Goal: Information Seeking & Learning: Learn about a topic

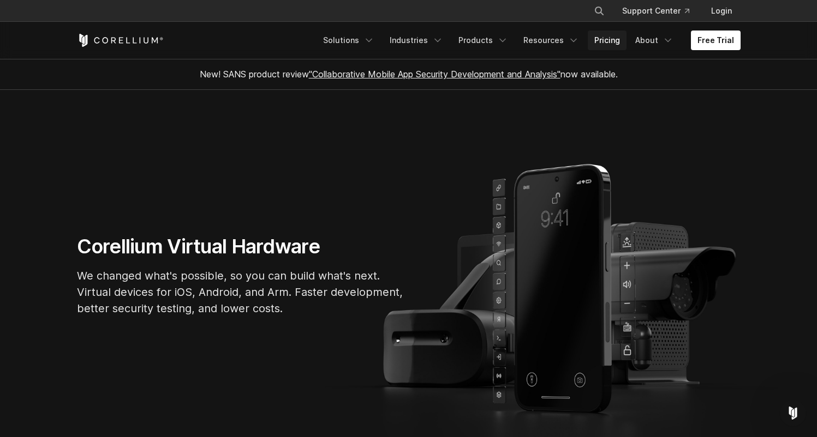
click at [610, 40] on link "Pricing" at bounding box center [607, 41] width 39 height 20
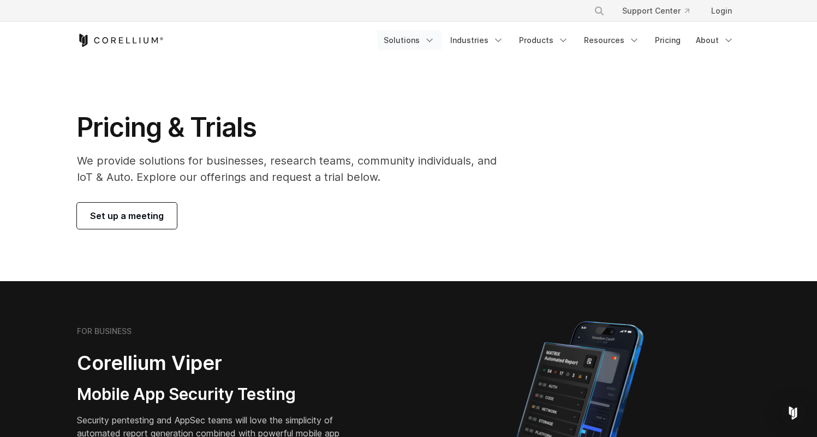
click at [415, 44] on link "Solutions" at bounding box center [409, 41] width 64 height 20
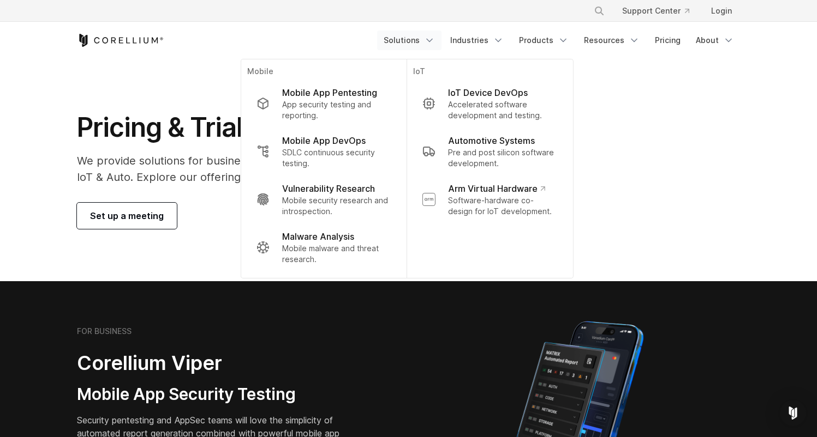
click at [684, 125] on div "Pricing & Trials We provide solutions for businesses, research teams, community…" at bounding box center [408, 170] width 685 height 118
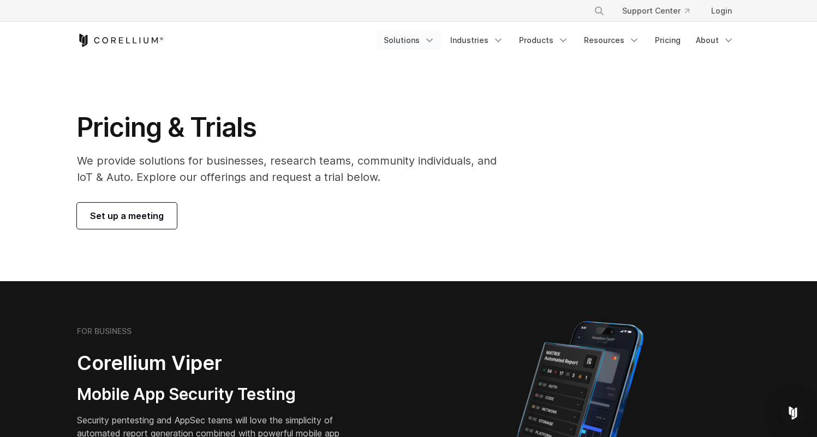
click at [426, 41] on link "Solutions" at bounding box center [409, 41] width 64 height 20
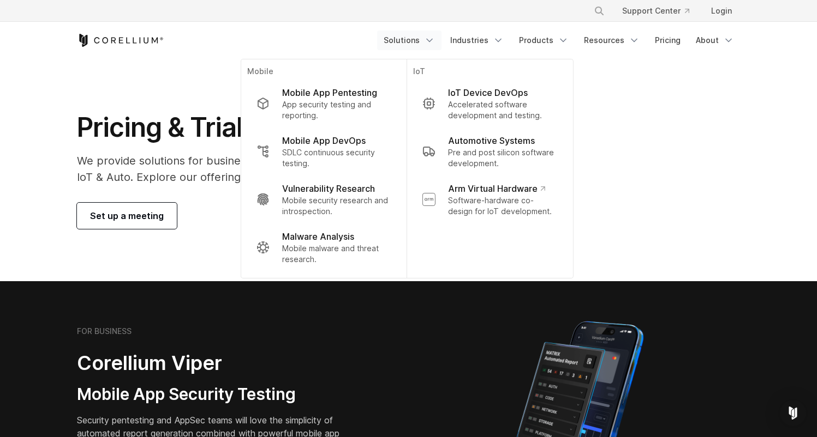
click at [714, 109] on section "Pricing & Trials We provide solutions for businesses, research teams, community…" at bounding box center [408, 170] width 817 height 223
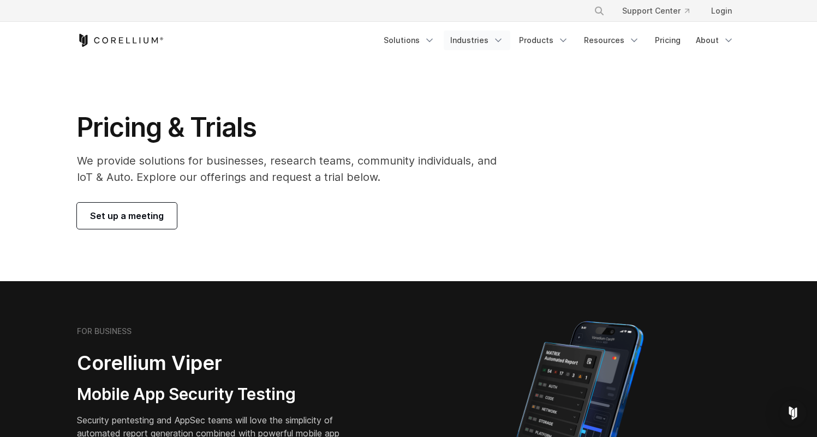
click at [475, 44] on link "Industries" at bounding box center [477, 41] width 67 height 20
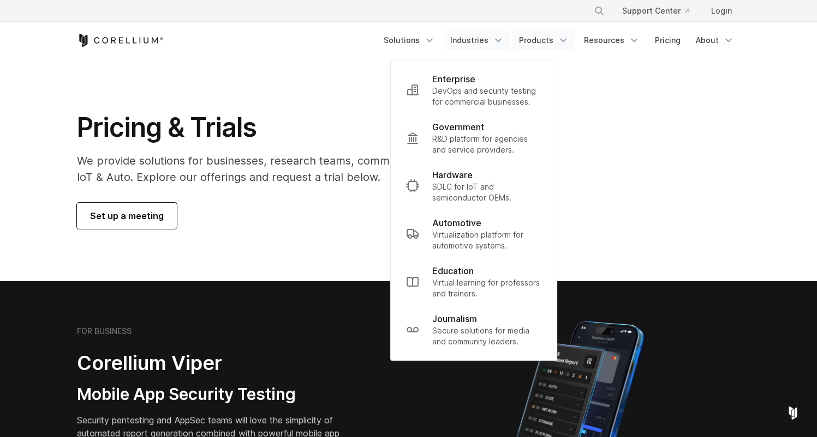
click at [560, 50] on link "Products" at bounding box center [543, 41] width 63 height 20
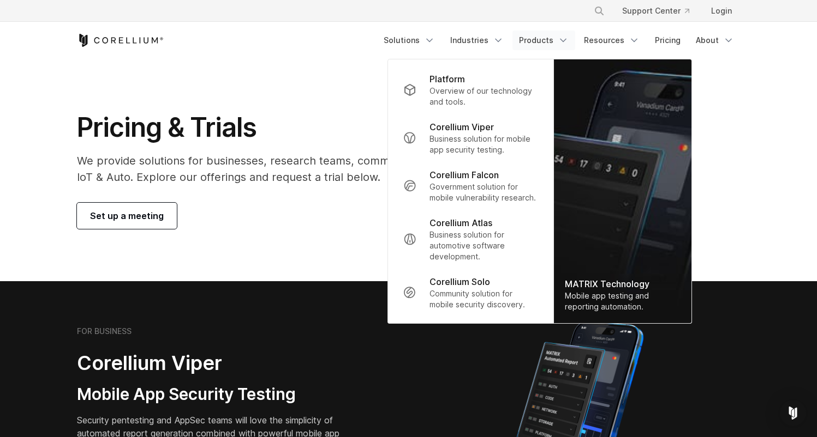
click at [757, 150] on section "Pricing & Trials We provide solutions for businesses, research teams, community…" at bounding box center [408, 170] width 817 height 223
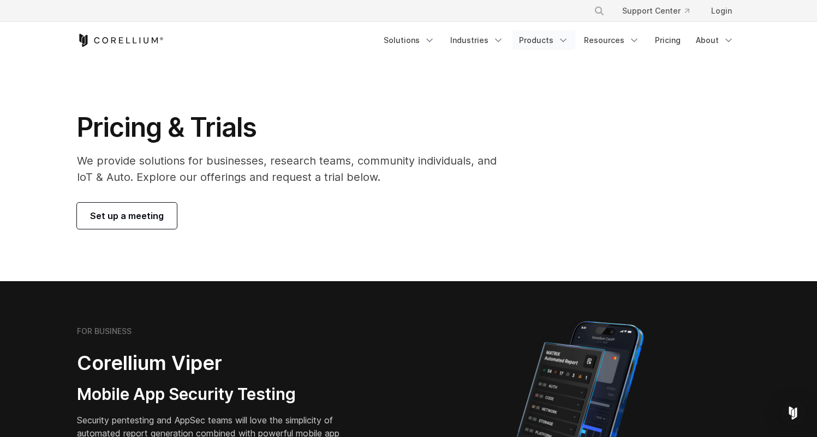
click at [559, 41] on link "Products" at bounding box center [543, 41] width 63 height 20
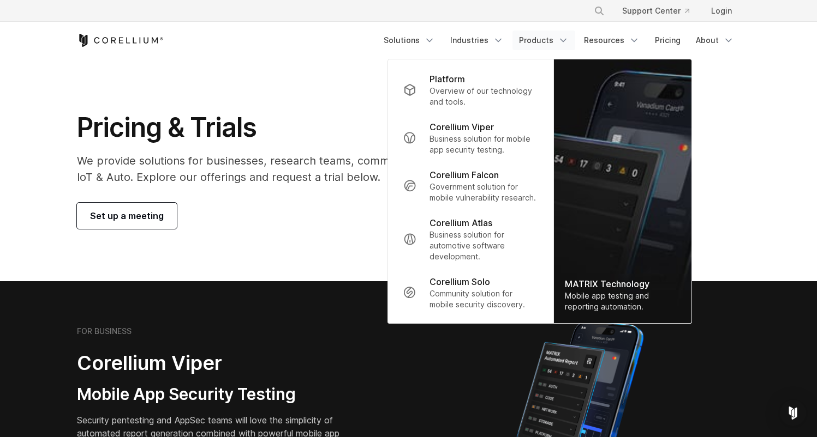
click at [724, 113] on div "Pricing & Trials We provide solutions for businesses, research teams, community…" at bounding box center [408, 170] width 685 height 118
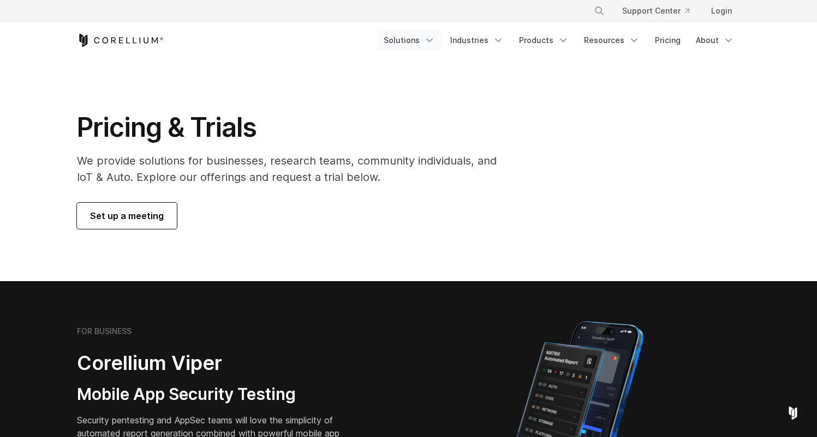
click at [435, 45] on icon "Navigation Menu" at bounding box center [429, 40] width 11 height 11
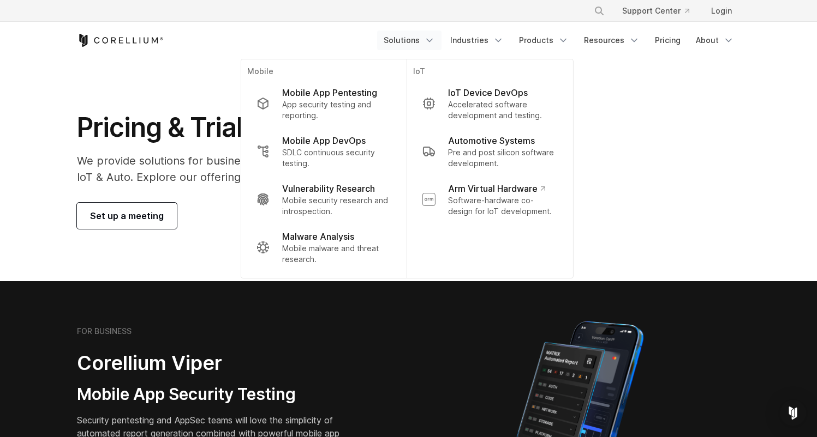
click at [162, 48] on div "Free Trial Solutions" at bounding box center [408, 40] width 663 height 37
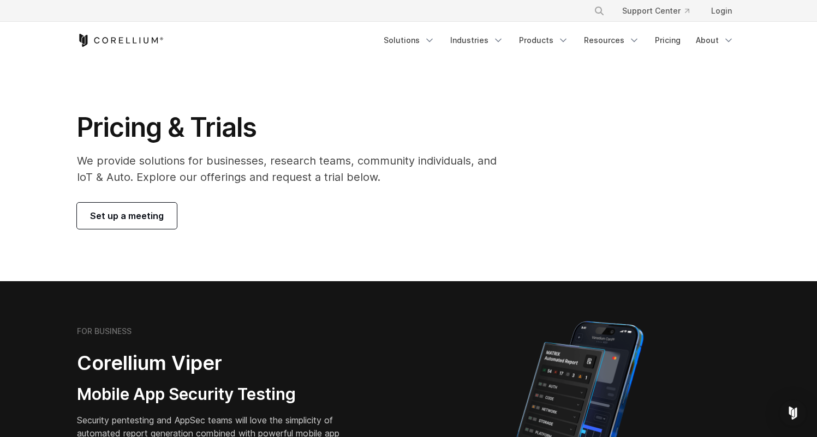
click at [122, 42] on icon "Corellium Home" at bounding box center [120, 40] width 87 height 13
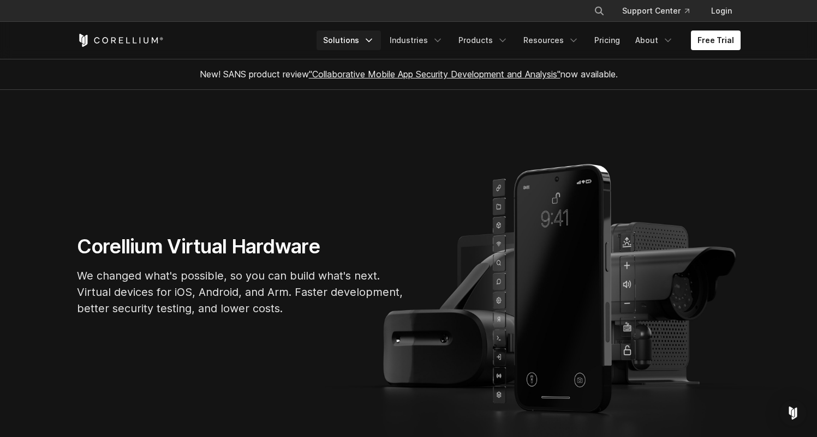
click at [339, 44] on link "Solutions" at bounding box center [348, 41] width 64 height 20
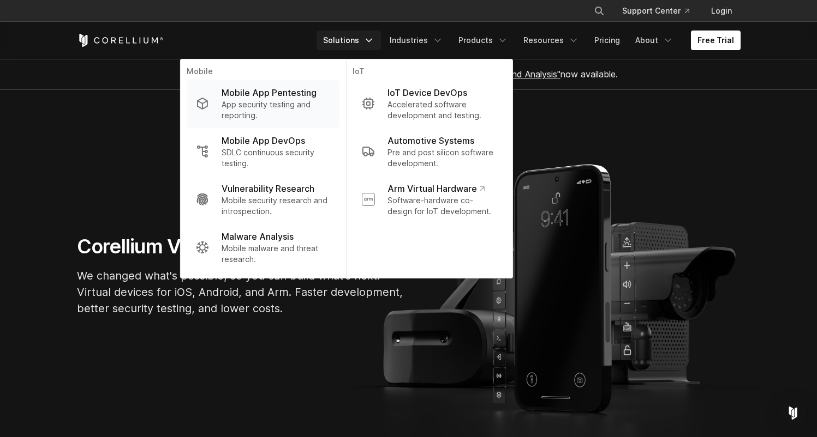
click at [268, 116] on p "App security testing and reporting." at bounding box center [275, 110] width 109 height 22
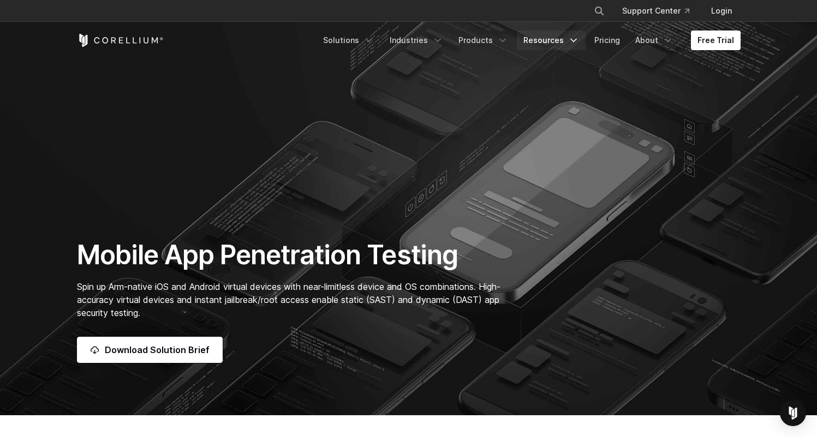
click at [561, 44] on link "Resources" at bounding box center [551, 41] width 69 height 20
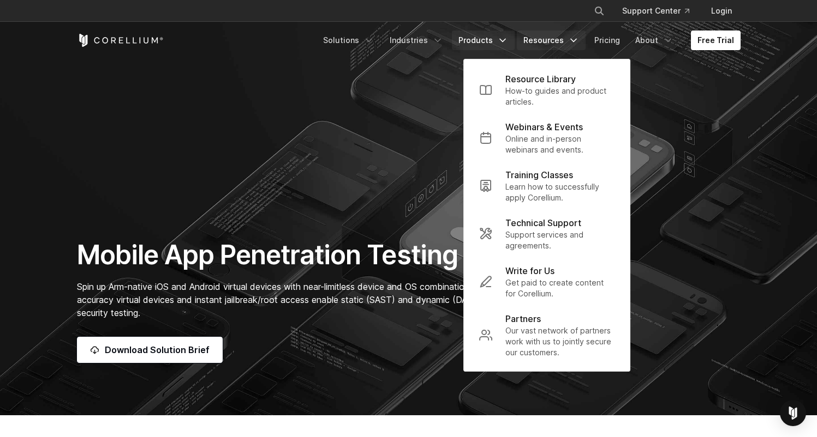
click at [481, 38] on link "Products" at bounding box center [483, 41] width 63 height 20
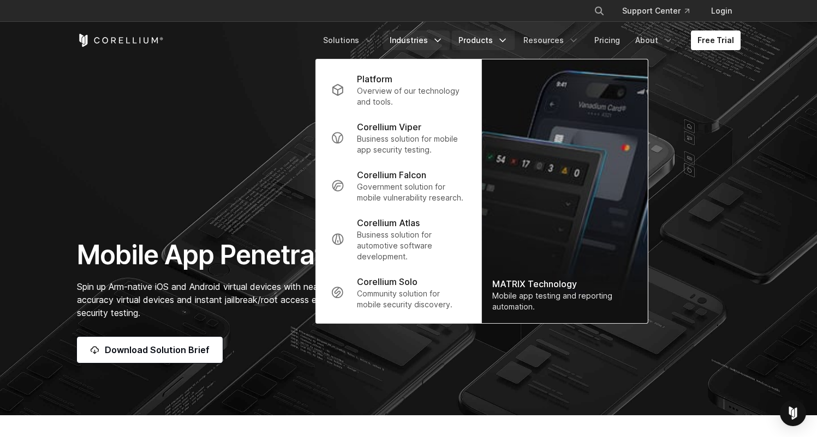
click at [430, 43] on link "Industries" at bounding box center [416, 41] width 67 height 20
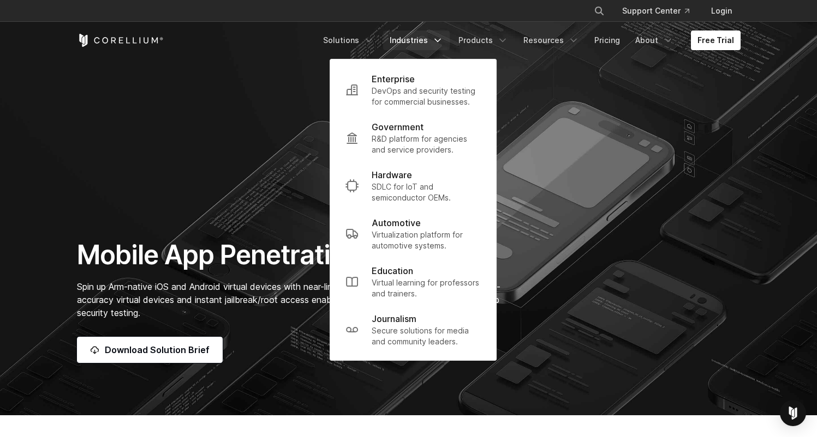
click at [620, 292] on div "Mobile App Penetration Testing Spin up Arm-native iOS and Android virtual devic…" at bounding box center [408, 301] width 685 height 124
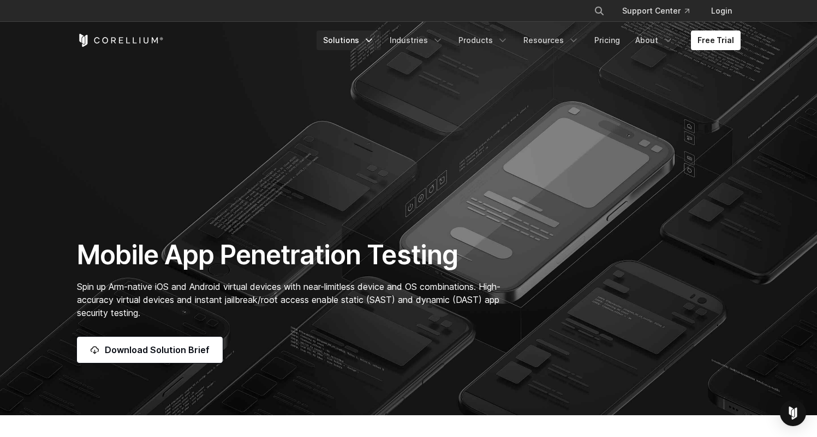
click at [357, 35] on link "Solutions" at bounding box center [348, 41] width 64 height 20
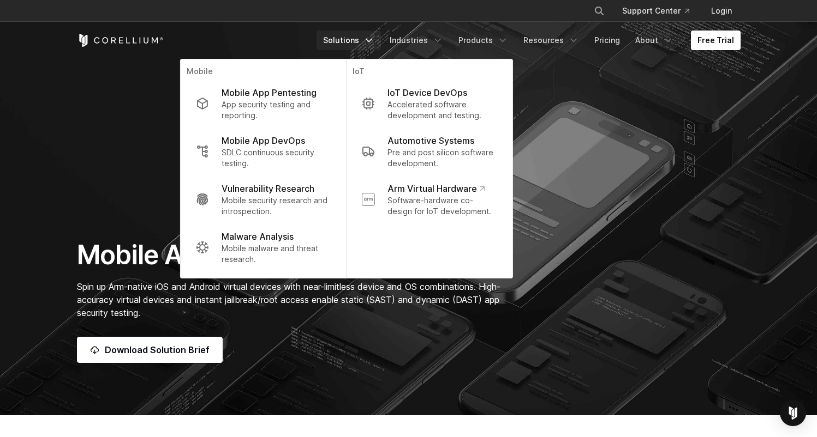
click at [644, 219] on section "Mobile App Penetration Testing Spin up Arm-native iOS and Android virtual devic…" at bounding box center [408, 208] width 817 height 416
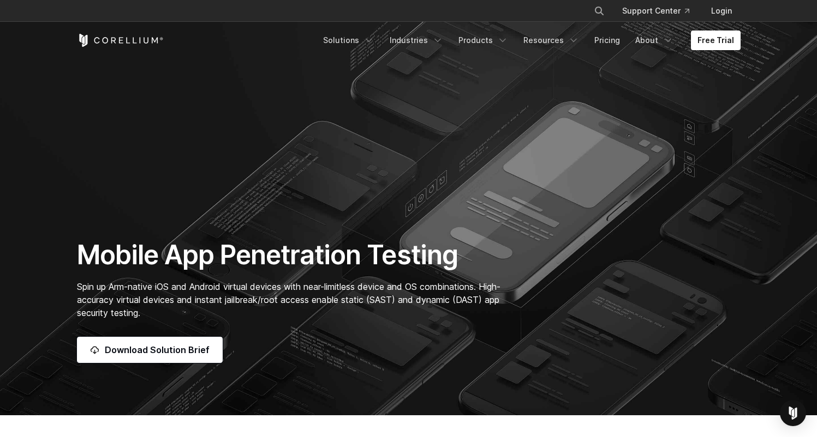
click at [144, 41] on icon "Corellium Home" at bounding box center [120, 40] width 87 height 13
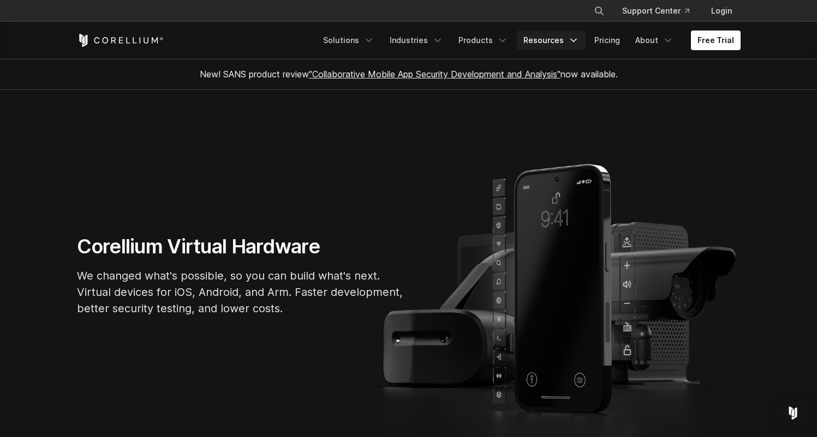
click at [565, 39] on link "Resources" at bounding box center [551, 41] width 69 height 20
